Goal: Find specific page/section: Find specific page/section

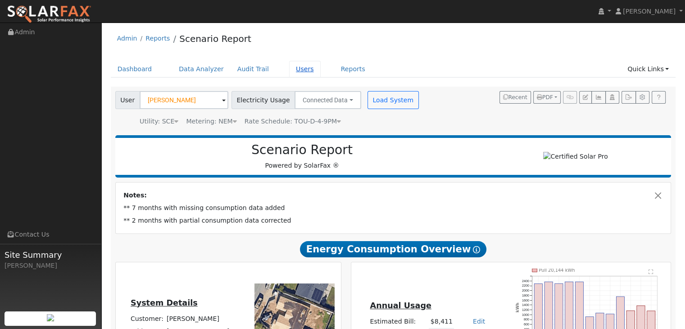
click at [289, 70] on link "Users" at bounding box center [305, 69] width 32 height 17
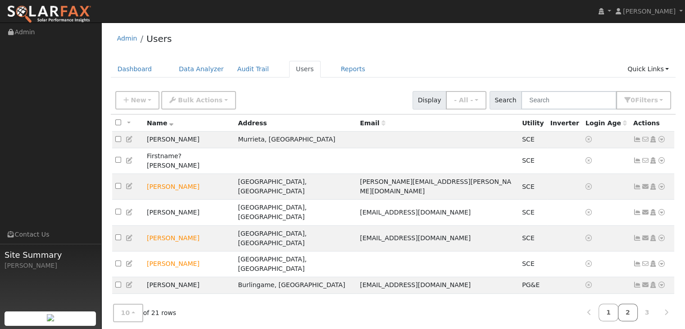
click at [628, 312] on link "2" at bounding box center [628, 312] width 20 height 18
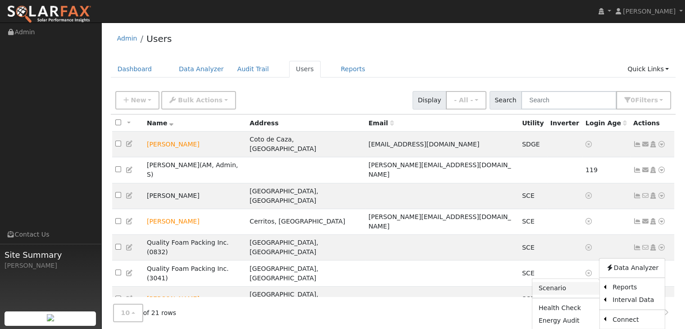
click at [562, 282] on link "Scenario" at bounding box center [565, 288] width 67 height 13
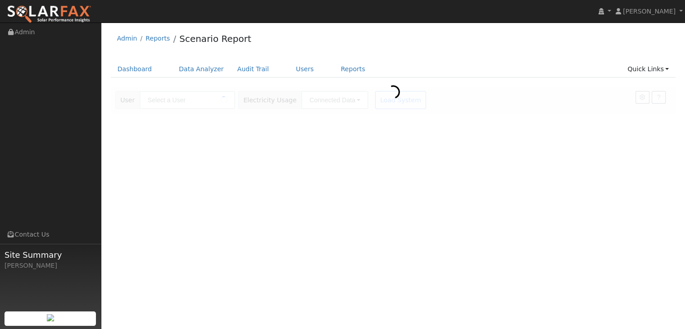
type input "[PERSON_NAME]"
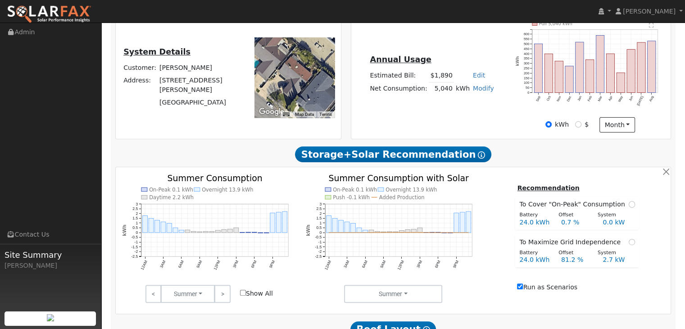
scroll to position [236, 0]
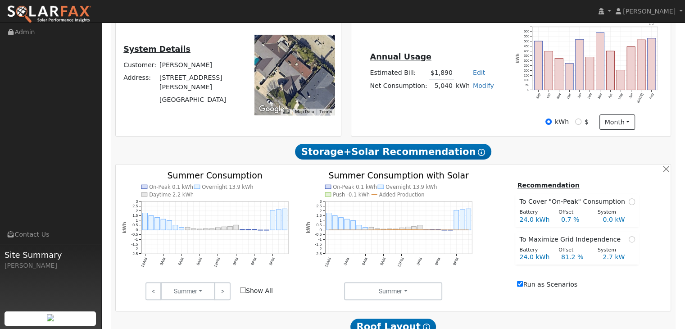
click at [244, 292] on input "Show All" at bounding box center [243, 290] width 6 height 6
checkbox input "true"
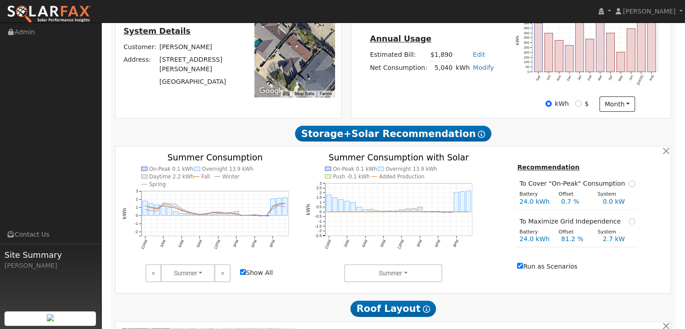
scroll to position [259, 0]
